Goal: Task Accomplishment & Management: Complete application form

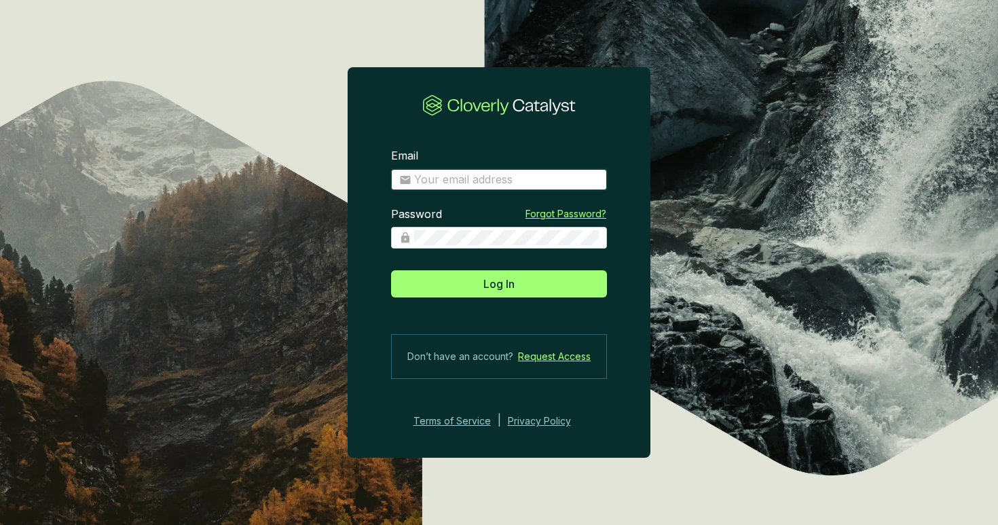
click at [530, 183] on input "Email" at bounding box center [506, 179] width 185 height 15
type input "eugenio@ecoforestco2.com"
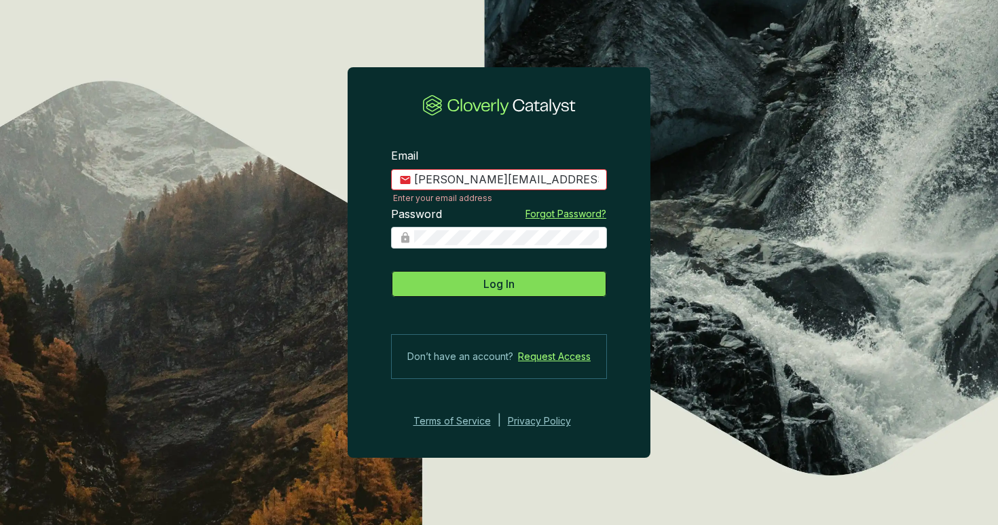
click at [536, 292] on button "Log In" at bounding box center [499, 283] width 216 height 27
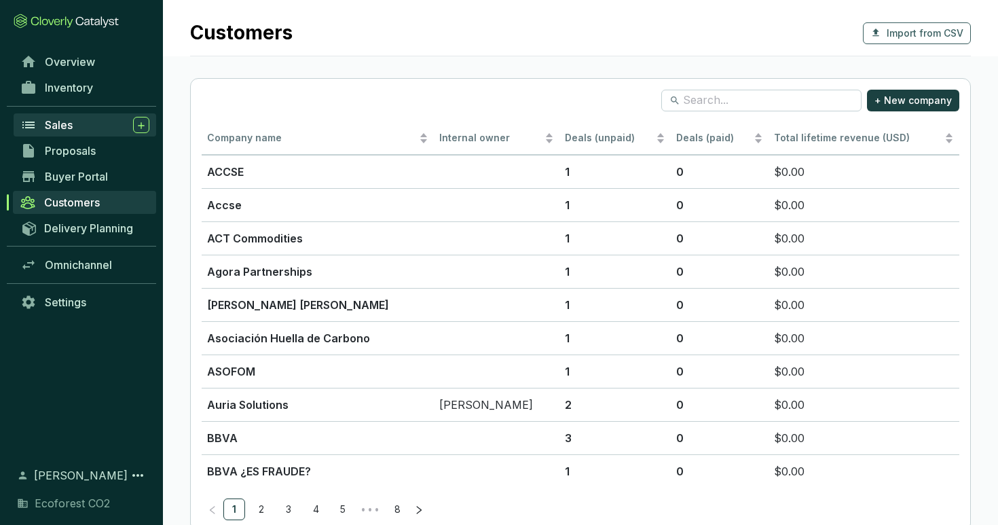
click at [99, 126] on div "Sales" at bounding box center [97, 125] width 105 height 16
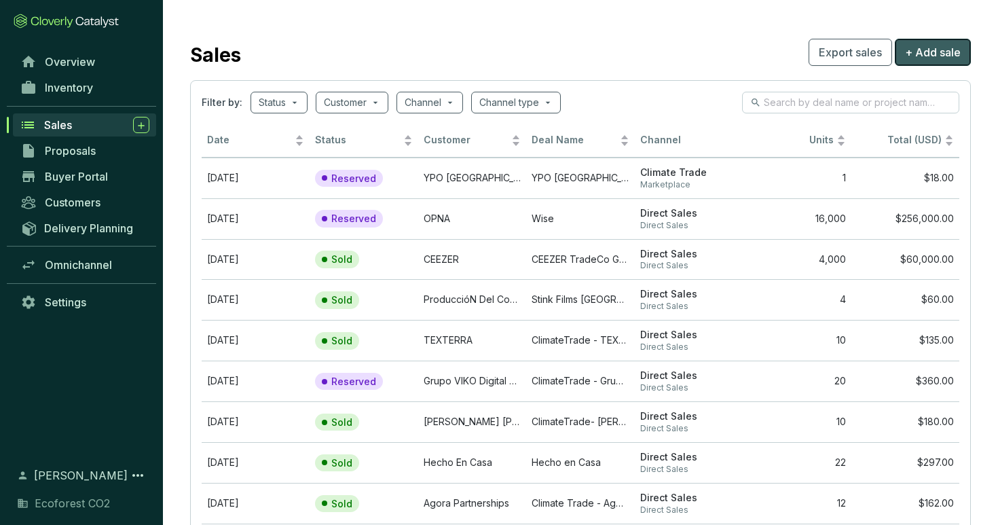
click at [947, 54] on span "+ Add sale" at bounding box center [933, 52] width 56 height 16
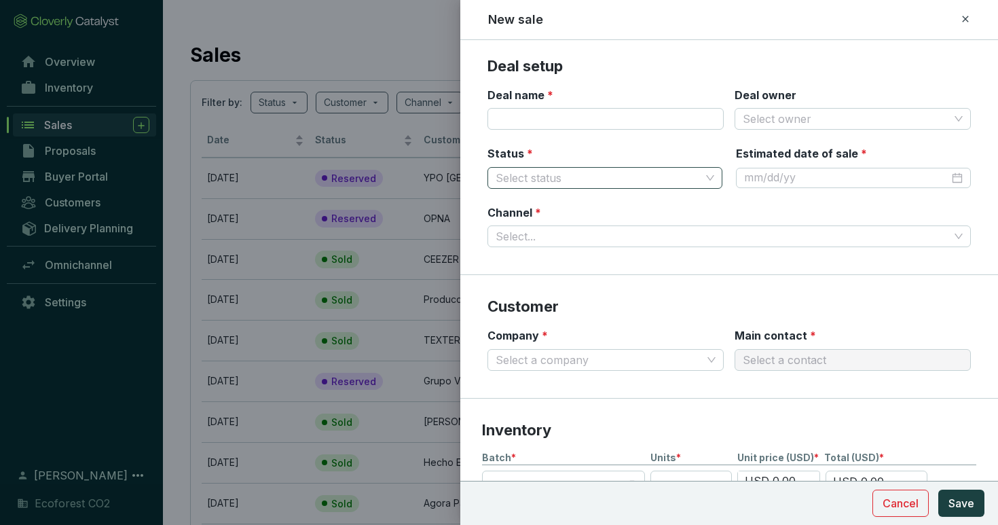
click at [565, 174] on input "Status *" at bounding box center [598, 178] width 205 height 20
click at [553, 204] on div "Reserved" at bounding box center [604, 204] width 213 height 15
click at [568, 113] on input "Deal name *" at bounding box center [605, 119] width 236 height 22
click at [785, 122] on input "Deal owner" at bounding box center [846, 119] width 206 height 20
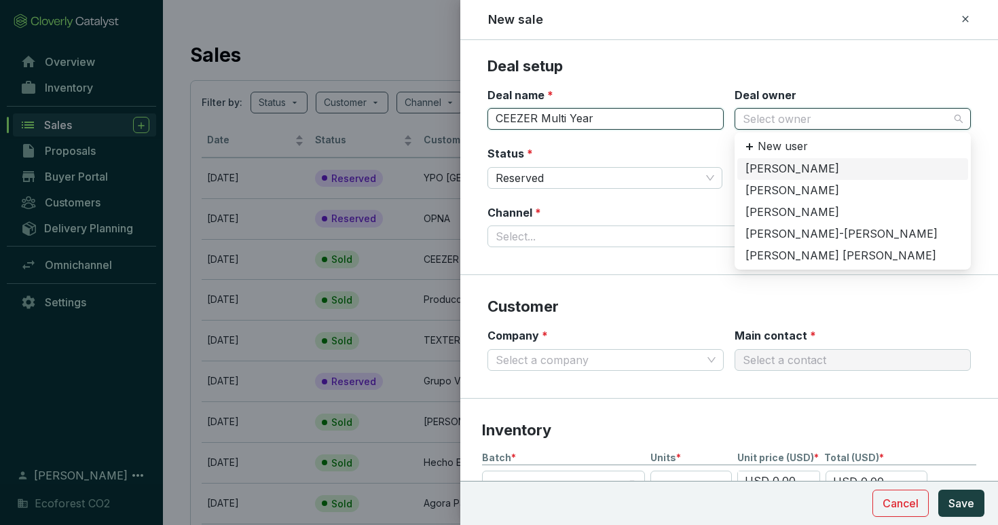
click at [602, 122] on input "CEEZER Multi Year" at bounding box center [605, 119] width 236 height 22
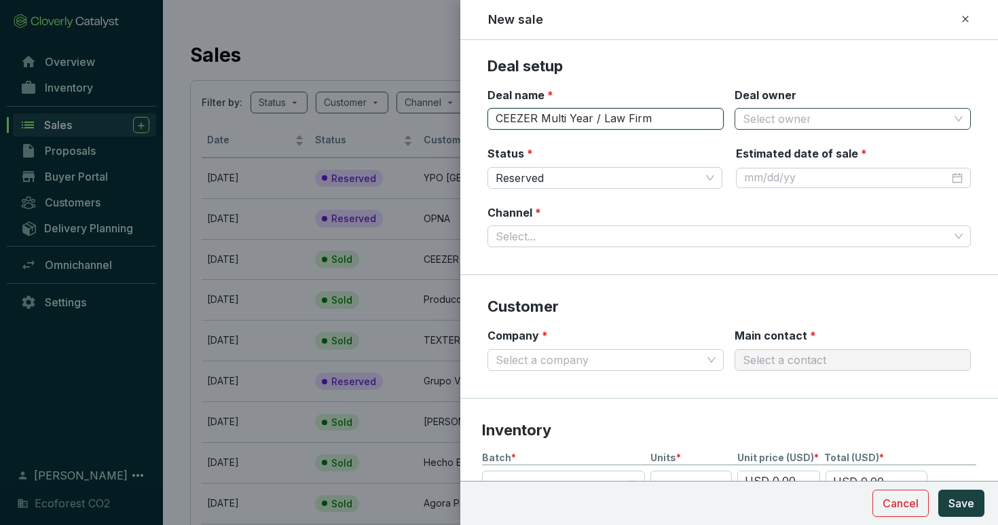
type input "CEEZER Multi Year / Law Firm"
click at [774, 128] on input "Deal owner" at bounding box center [846, 119] width 206 height 20
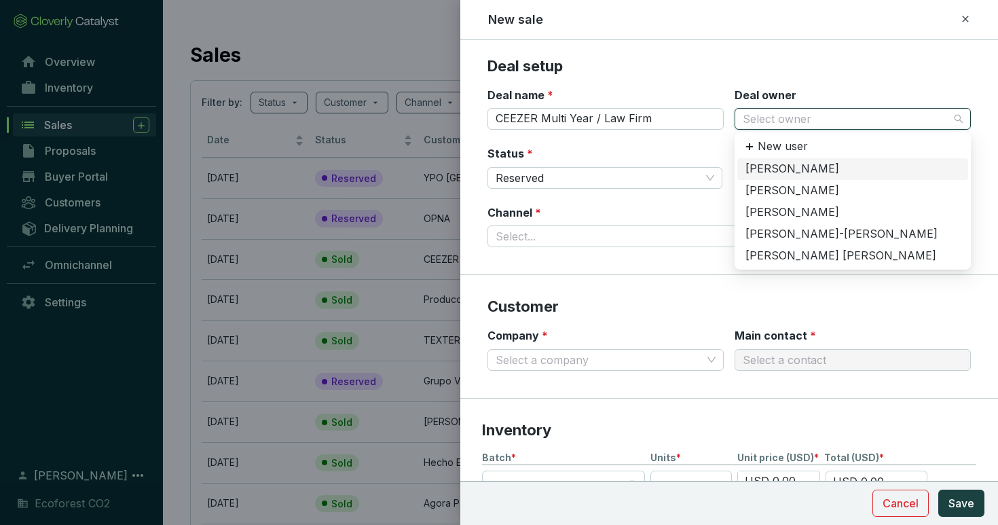
click at [783, 167] on div "[PERSON_NAME]" at bounding box center [852, 169] width 215 height 15
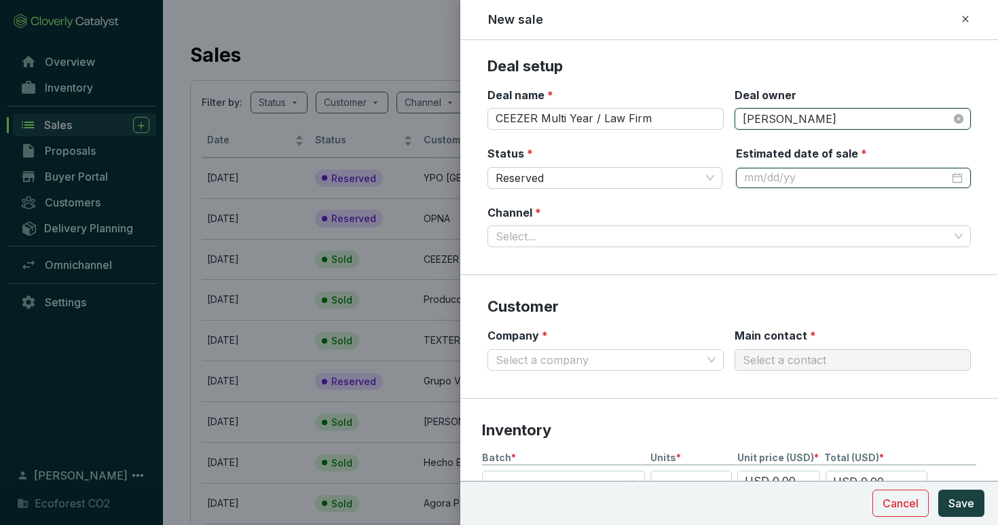
click at [813, 181] on input "Estimated date of sale *" at bounding box center [846, 177] width 205 height 15
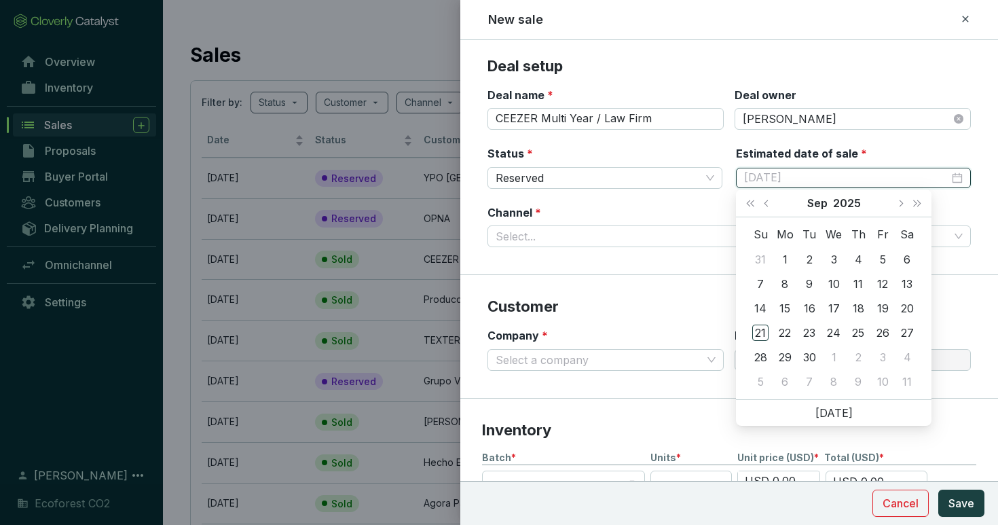
type input "9/5/2025"
click at [902, 204] on span "Next month (PageDown)" at bounding box center [900, 203] width 7 height 7
type input "10/30/2025"
click at [862, 356] on div "30" at bounding box center [858, 357] width 16 height 16
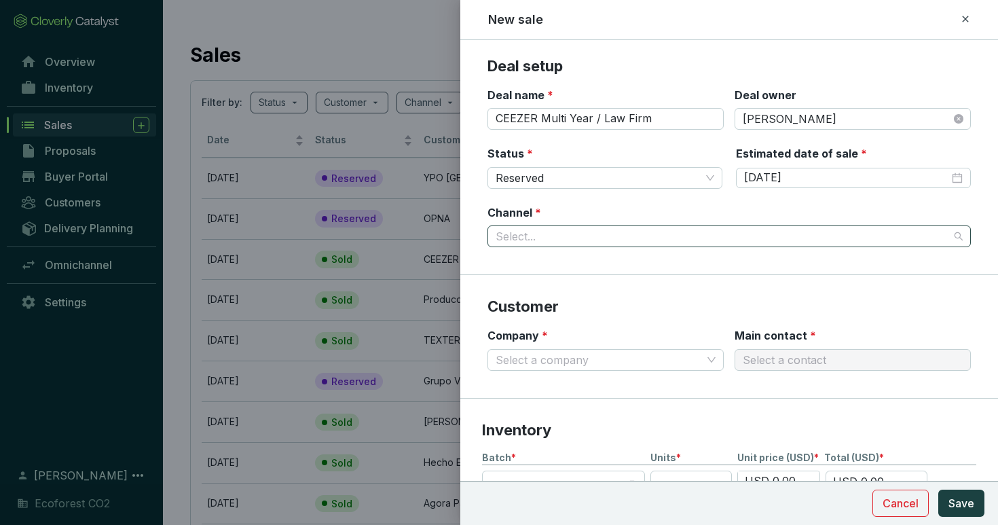
click at [581, 232] on input "Channel *" at bounding box center [723, 236] width 454 height 20
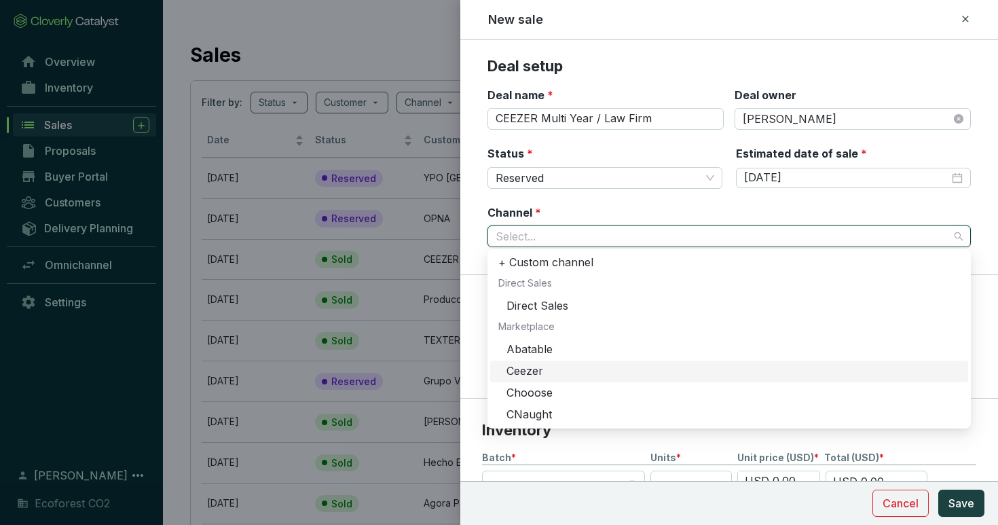
click at [551, 372] on div "Ceezer" at bounding box center [733, 371] width 454 height 15
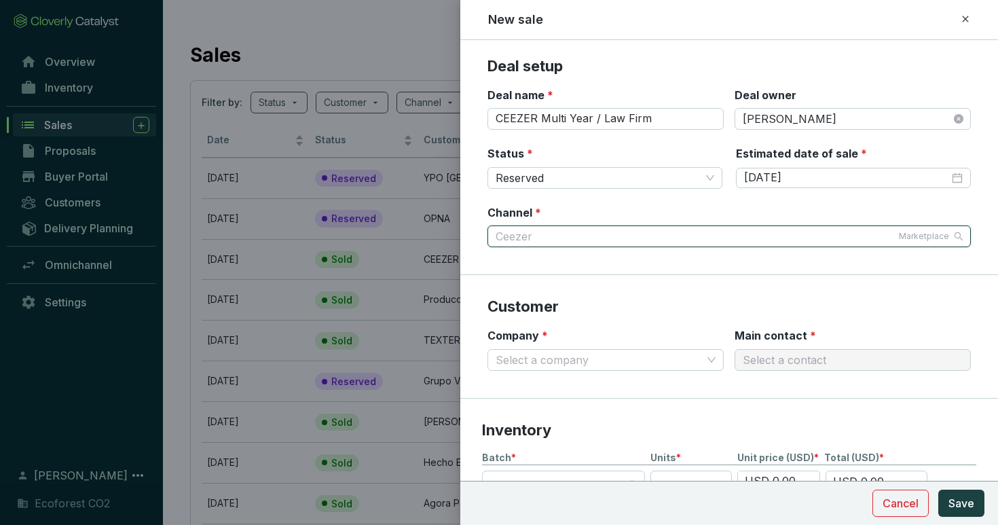
click at [614, 234] on div "Ceezer Marketplace" at bounding box center [723, 236] width 454 height 20
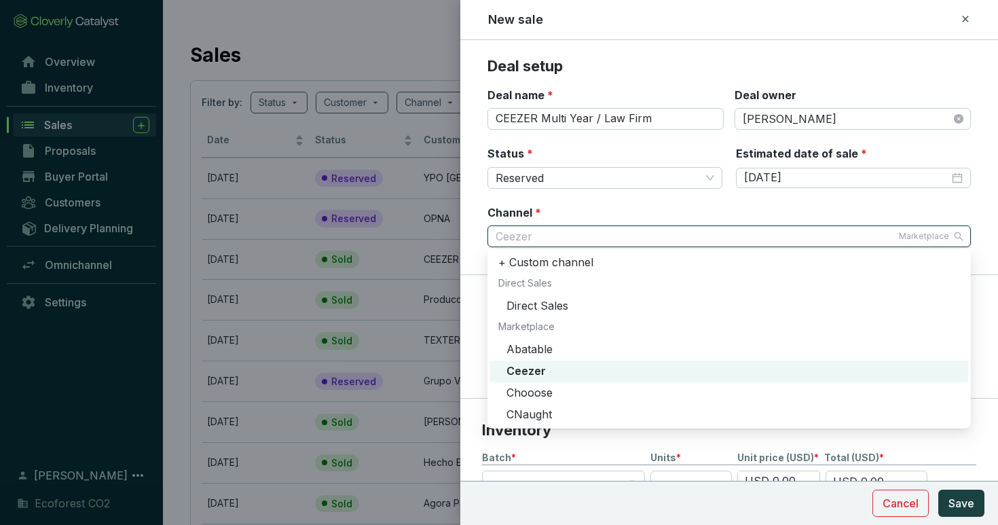
click at [546, 370] on div "Ceezer" at bounding box center [733, 371] width 454 height 15
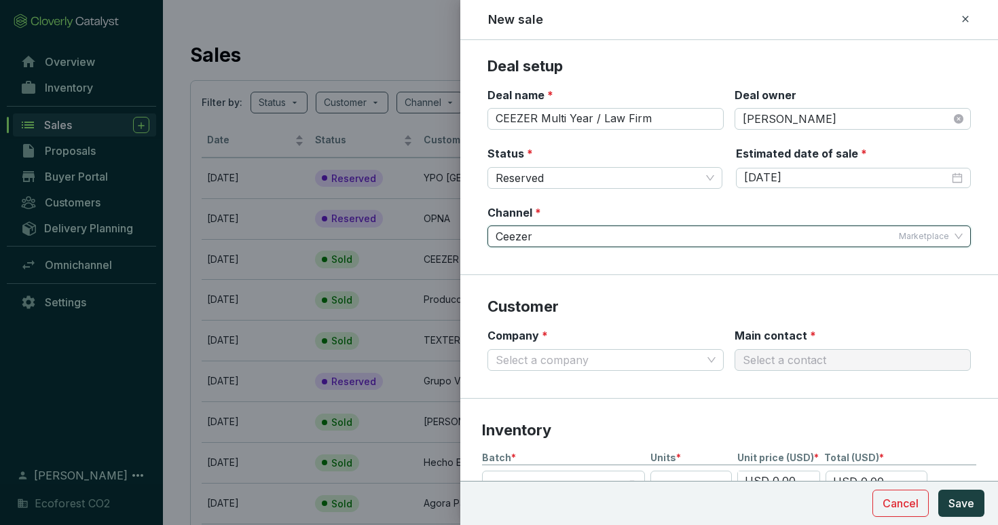
scroll to position [77, 0]
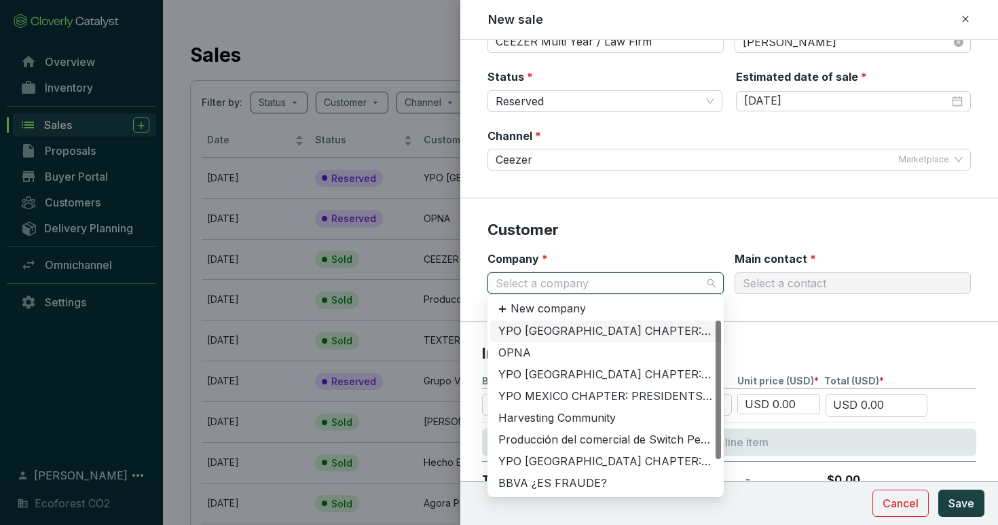
click at [570, 283] on input "Company *" at bounding box center [599, 283] width 206 height 20
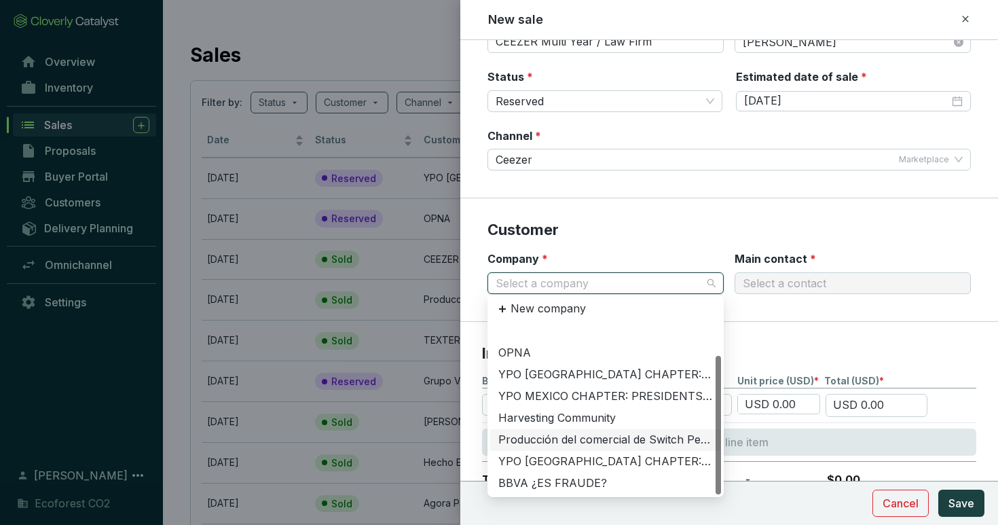
scroll to position [43, 0]
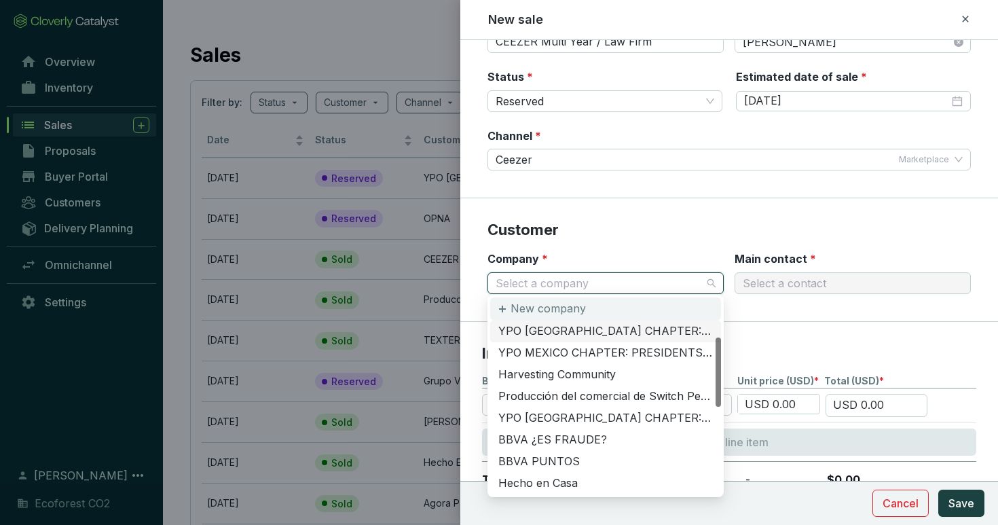
click at [586, 312] on div "New company" at bounding box center [605, 308] width 231 height 23
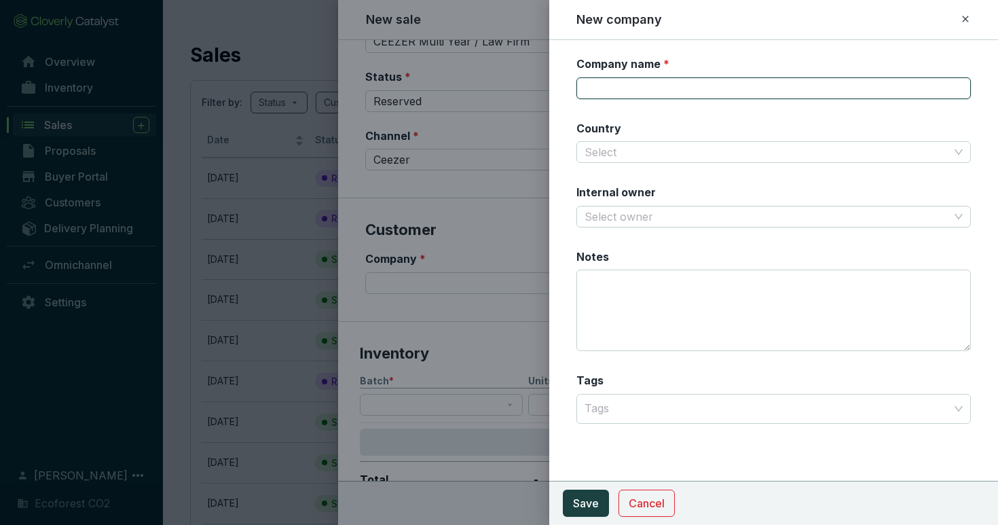
click at [634, 86] on input "Company name *" at bounding box center [773, 88] width 395 height 22
type input "LAW FIRM Ceezer"
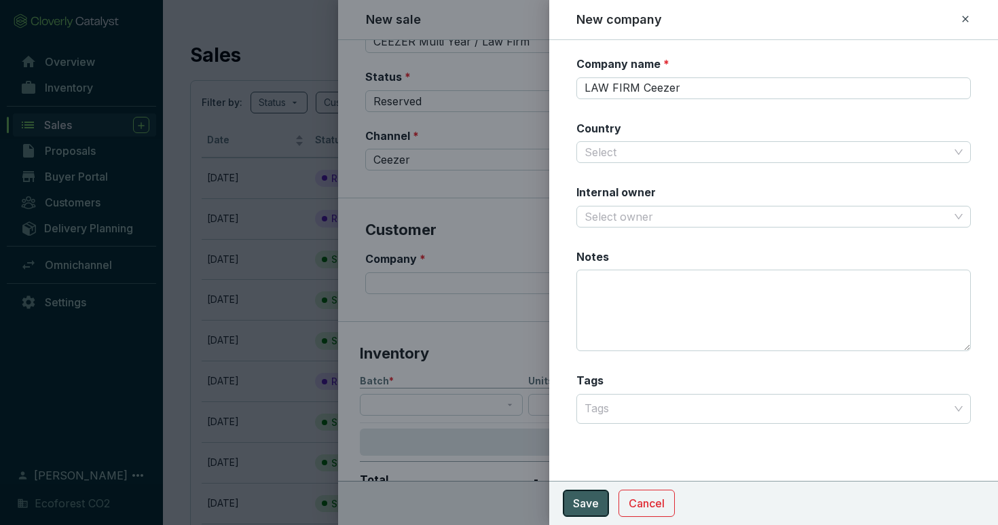
click at [578, 509] on span "Save" at bounding box center [586, 503] width 26 height 16
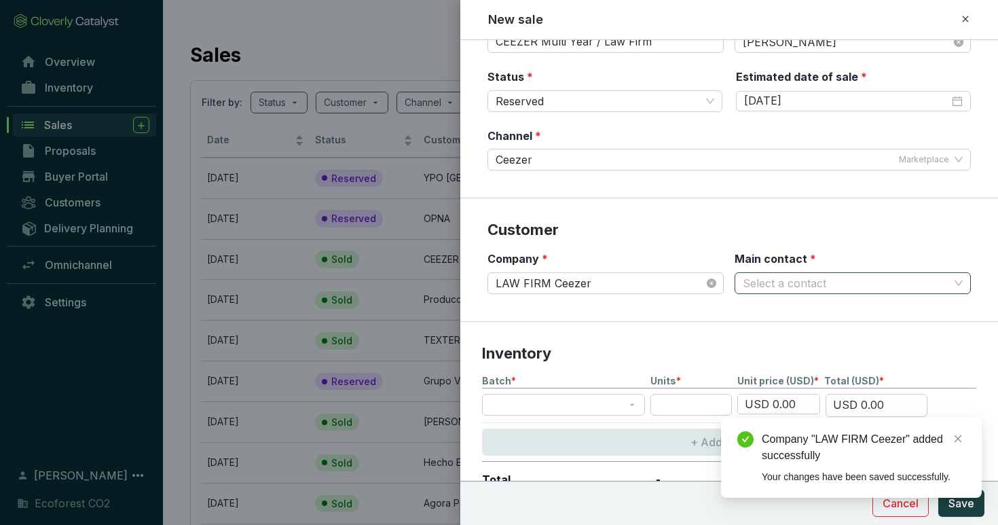
click at [783, 282] on input "Main contact *" at bounding box center [846, 283] width 206 height 20
click at [778, 311] on p "New contact" at bounding box center [793, 311] width 66 height 15
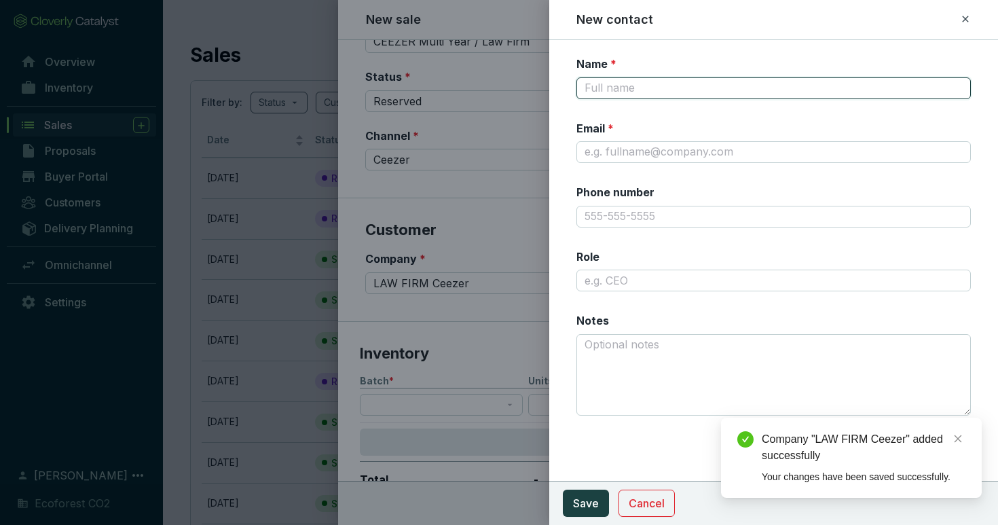
click at [655, 85] on input "Name *" at bounding box center [773, 88] width 395 height 22
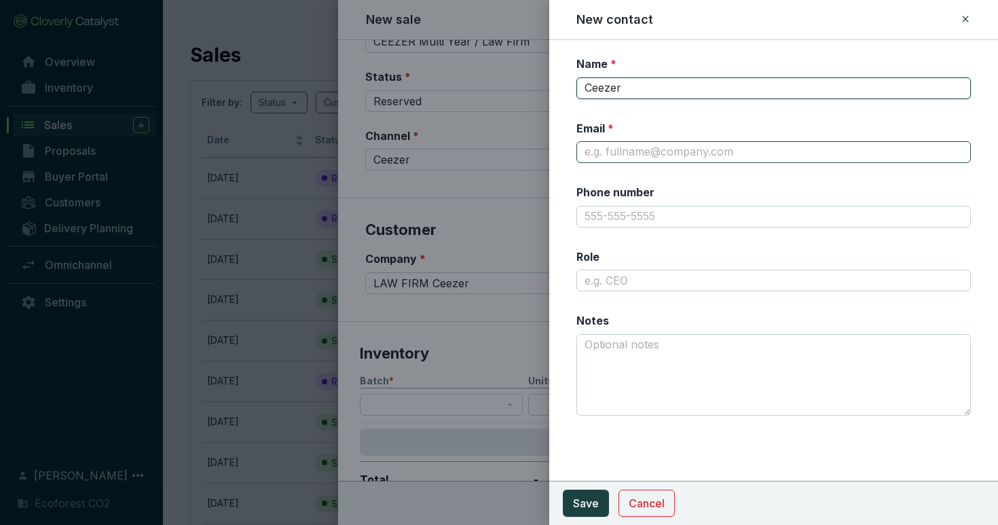
type input "Ceezer"
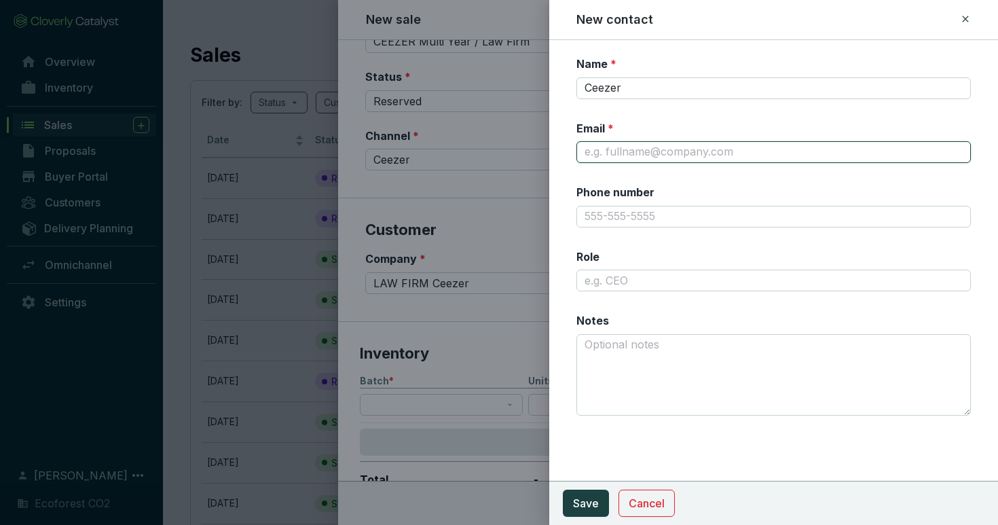
click at [659, 158] on input "Email *" at bounding box center [773, 152] width 395 height 22
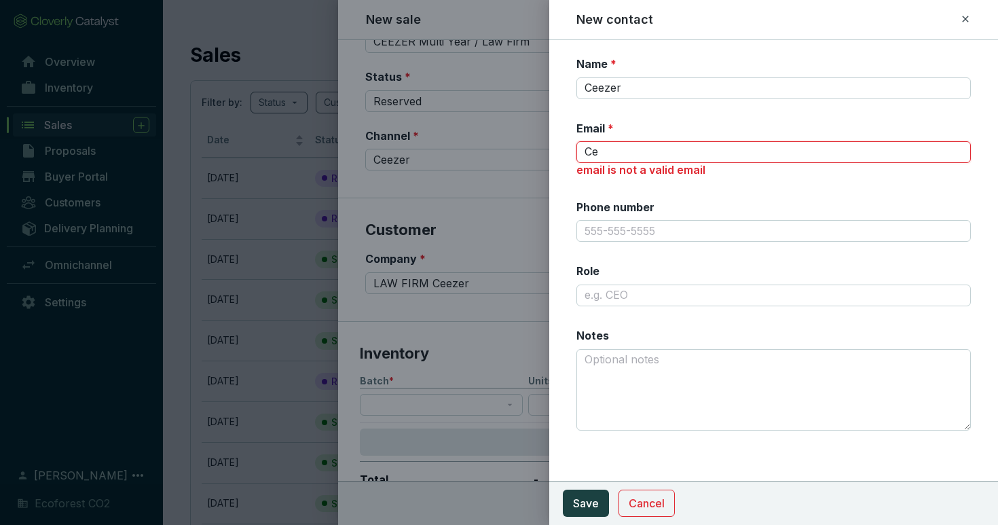
type input "C"
click at [717, 155] on input "Email *" at bounding box center [773, 152] width 395 height 22
type input "eugenio@ecoforestco2.com"
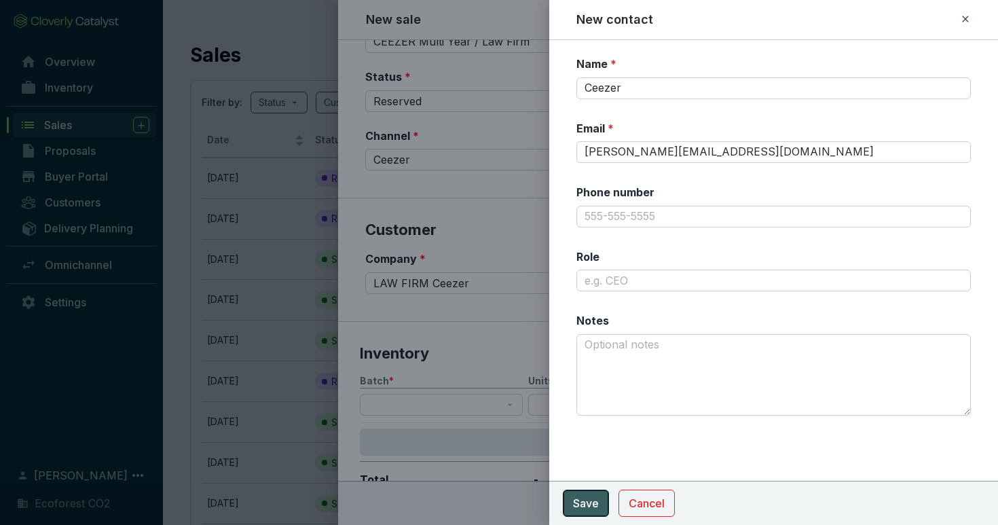
click at [598, 499] on button "Save" at bounding box center [586, 503] width 46 height 27
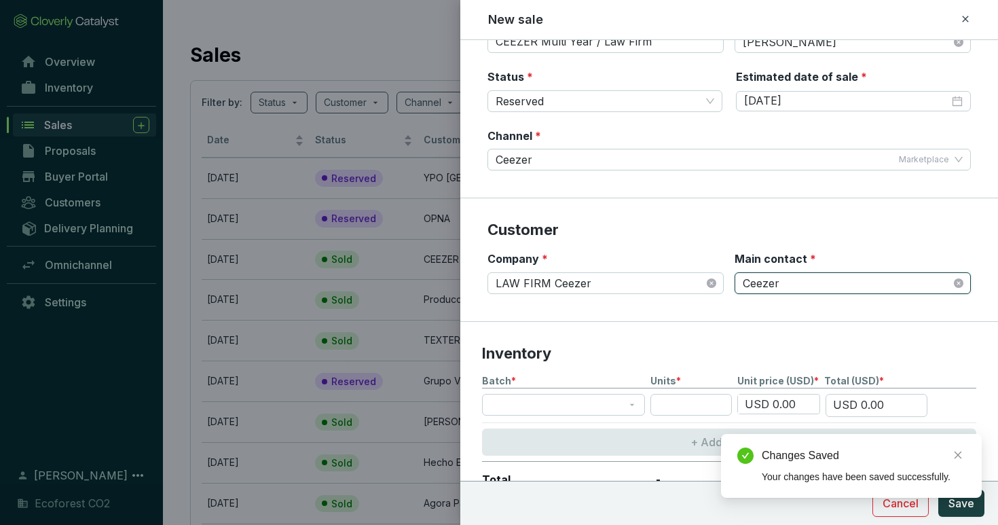
scroll to position [224, 0]
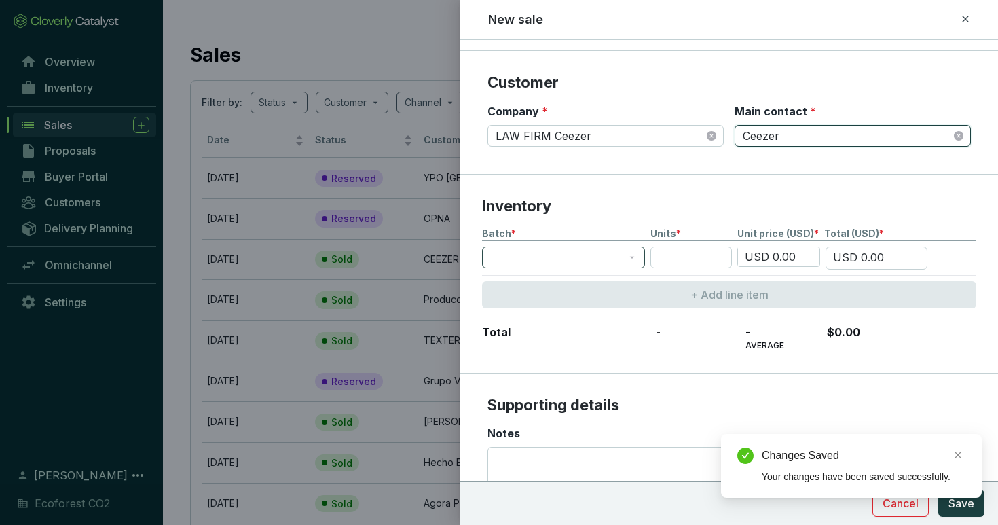
click at [575, 251] on span at bounding box center [563, 257] width 147 height 20
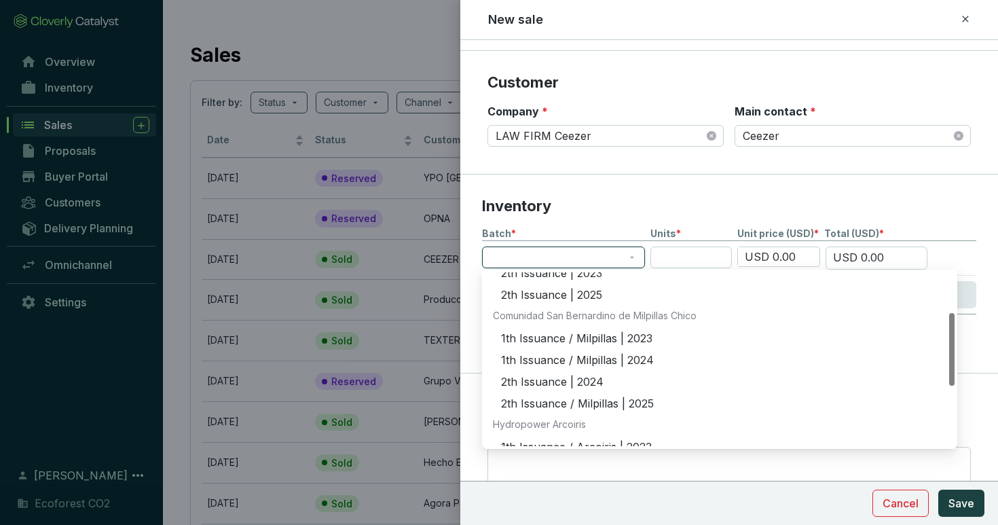
scroll to position [99, 0]
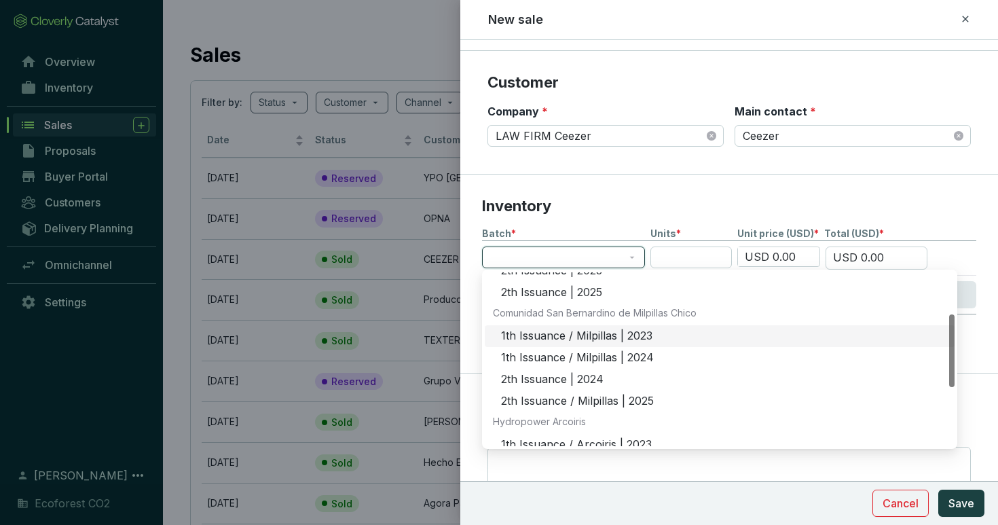
click at [570, 341] on div "1th Issuance / Milpillas | 2023" at bounding box center [723, 336] width 445 height 15
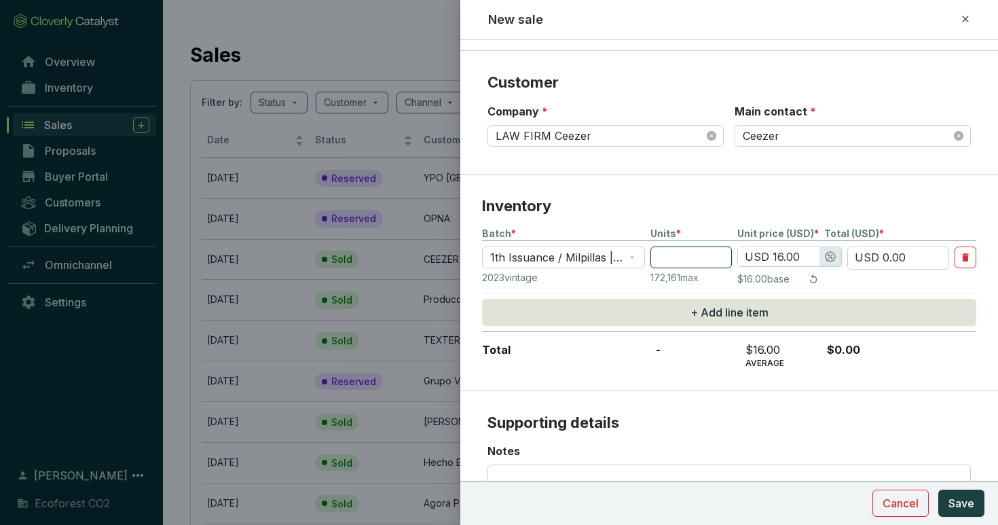
click at [695, 259] on input "number" at bounding box center [690, 257] width 81 height 22
type input "2"
type input "USD 32.00"
type input "22"
type input "USD 352.00"
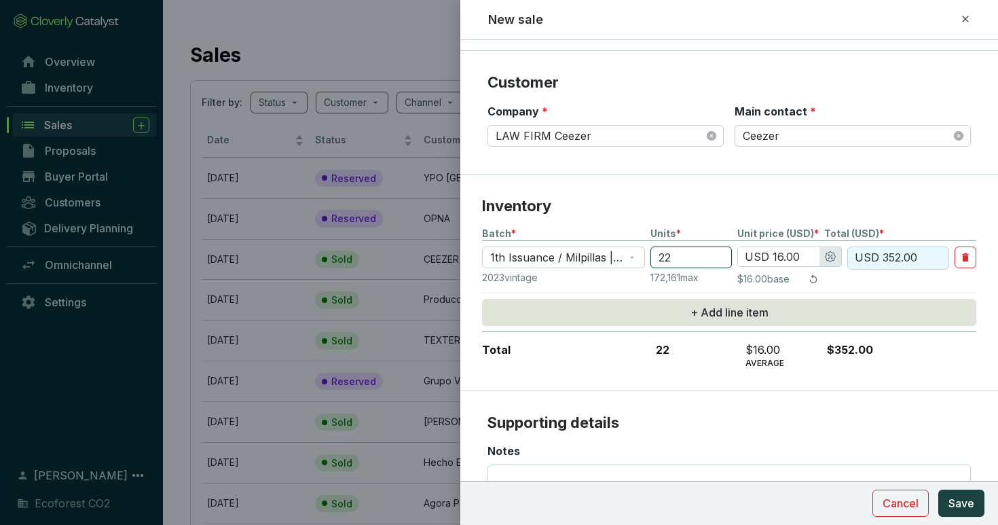
type input "228"
type input "USD 3,648.00"
type input "2286"
type input "USD 36,576.00"
type input "22861"
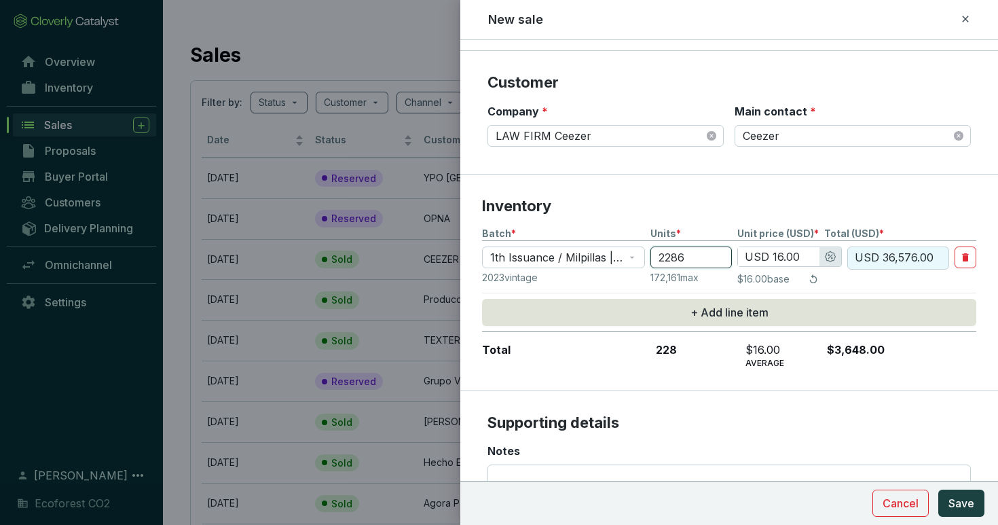
type input "USD 14.50"
type input "USD 331,484.50"
type input "22861"
click at [790, 247] on input "USD 14.50" at bounding box center [778, 256] width 81 height 19
click at [790, 251] on input "USD 14.50" at bounding box center [778, 256] width 81 height 19
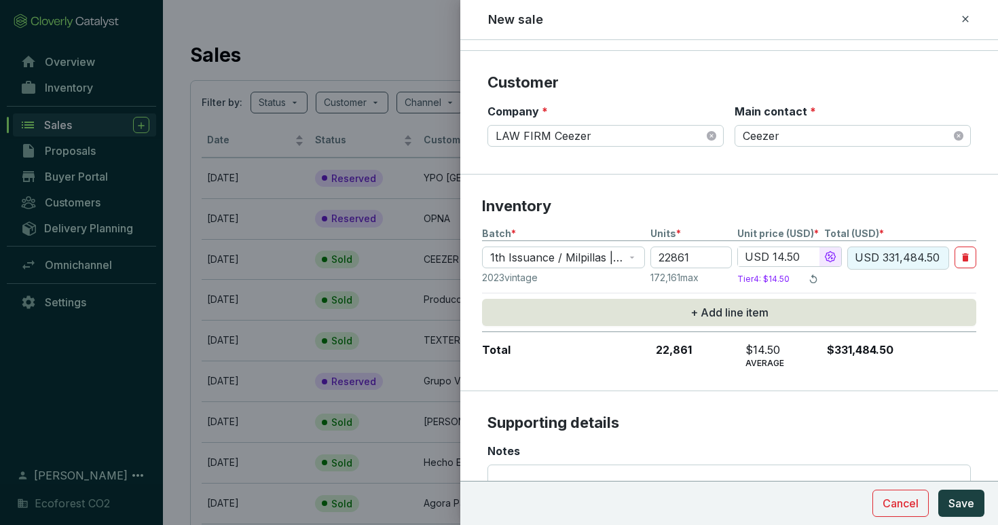
type input "USD 14.00"
type input "USD 320,054.00"
type input "USD 14.80"
type input "USD 338,342.80"
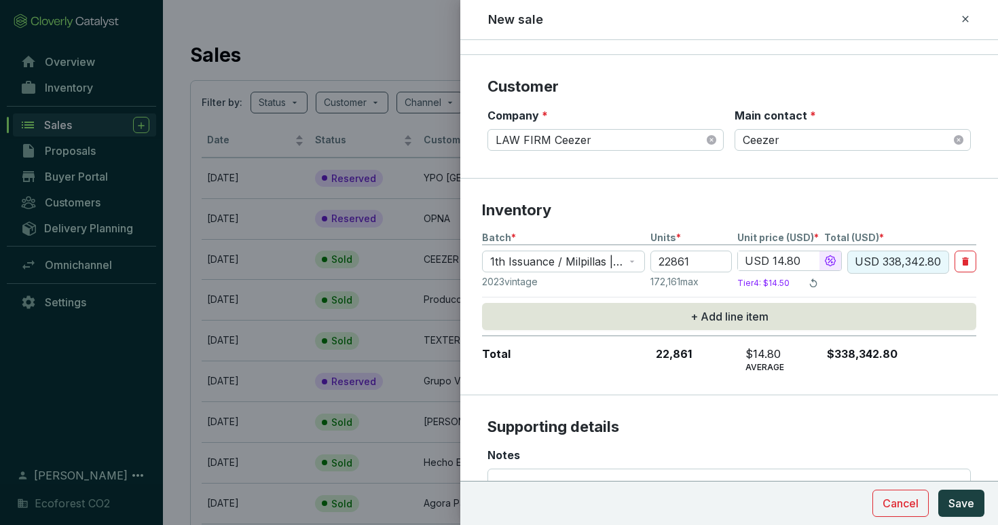
scroll to position [280, 0]
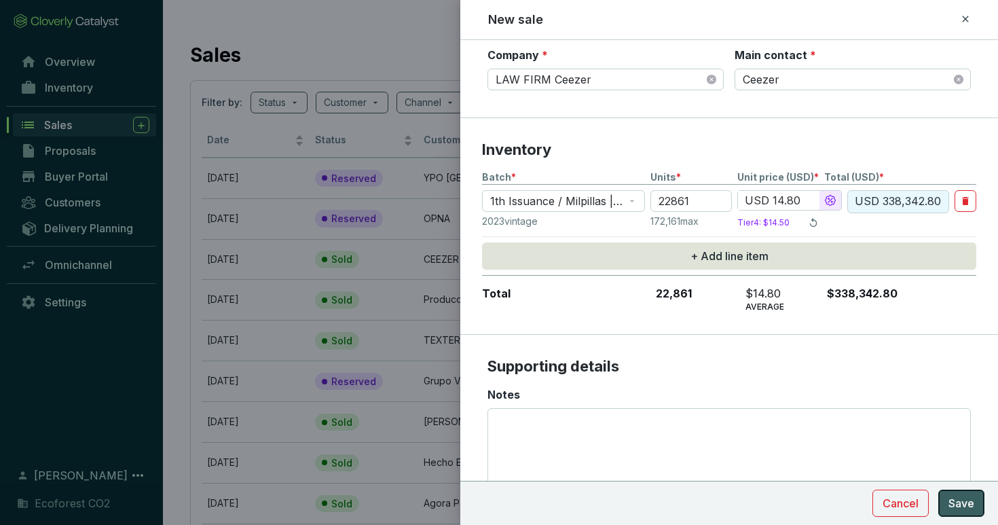
type input "USD 14.80"
click at [955, 509] on span "Save" at bounding box center [961, 503] width 26 height 16
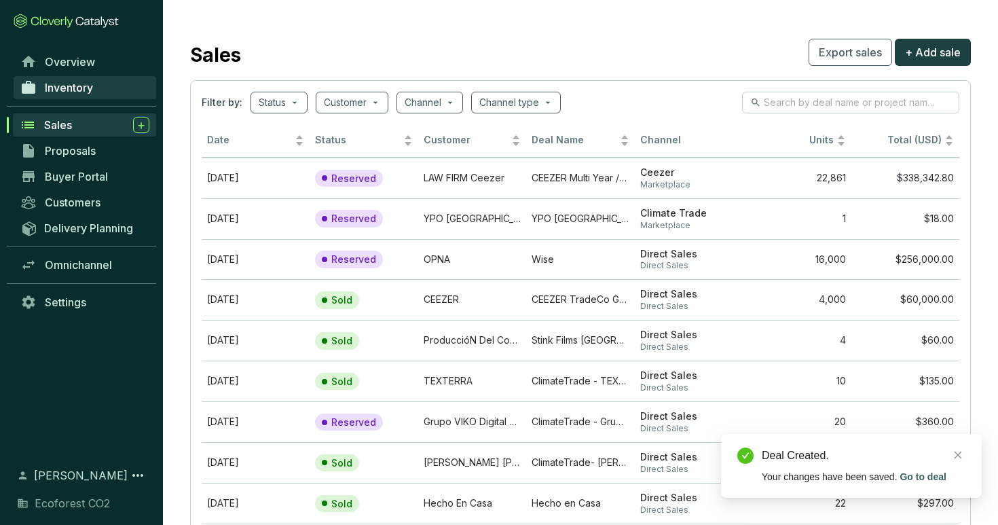
click at [73, 93] on span "Inventory" at bounding box center [69, 88] width 48 height 14
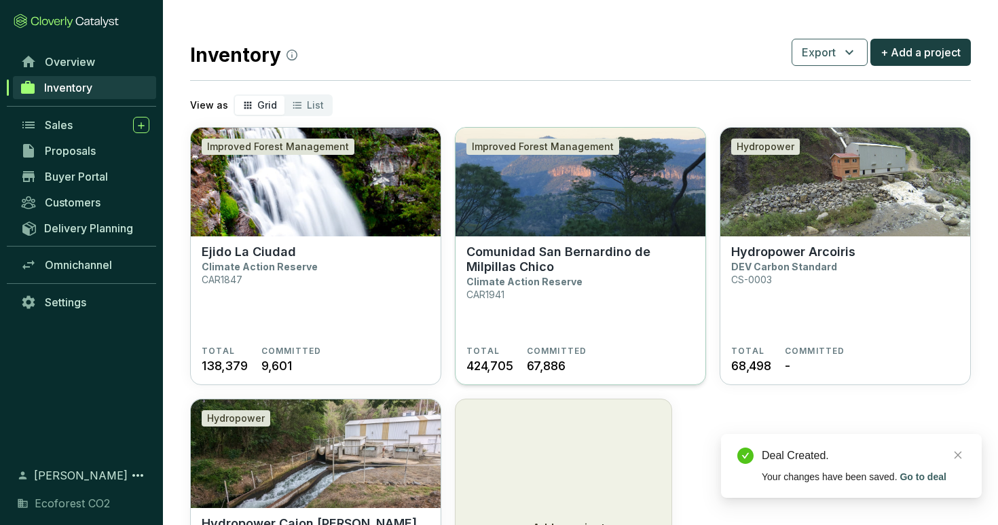
click at [538, 337] on section "Comunidad San Bernardino de Milpillas Chico Climate Action Reserve CAR1941" at bounding box center [580, 294] width 228 height 101
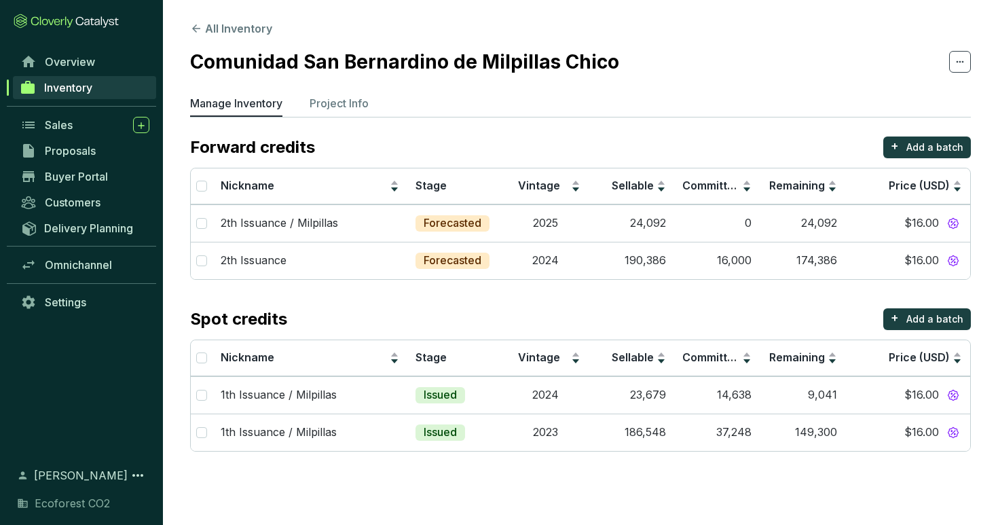
click at [89, 93] on span "Inventory" at bounding box center [68, 88] width 48 height 14
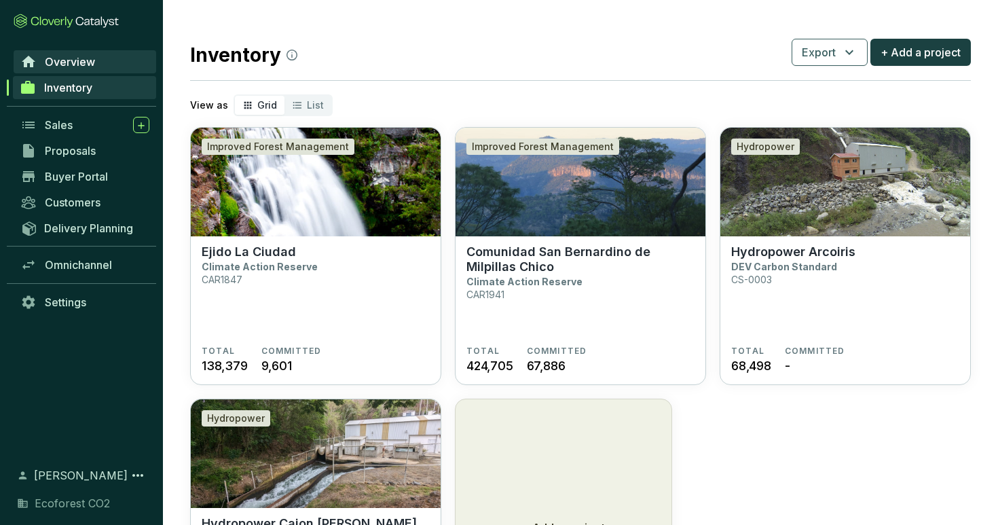
click at [88, 68] on span "Overview" at bounding box center [70, 62] width 50 height 14
